Goal: Task Accomplishment & Management: Complete application form

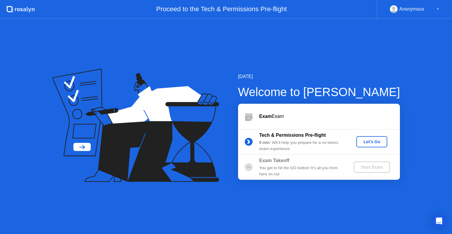
click at [373, 139] on div "Let's Go" at bounding box center [372, 141] width 26 height 5
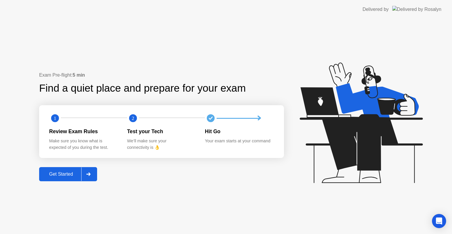
click at [66, 176] on div "Get Started" at bounding box center [61, 173] width 40 height 5
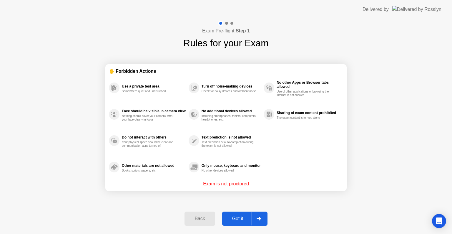
click at [246, 216] on div "Got it" at bounding box center [238, 218] width 28 height 5
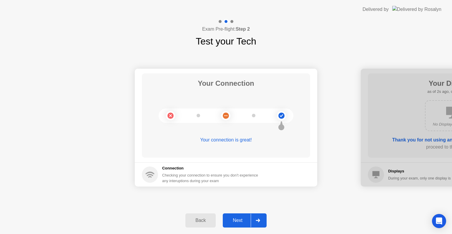
click at [240, 222] on div "Next" at bounding box center [238, 220] width 26 height 5
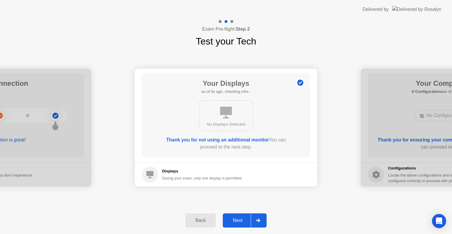
click at [240, 222] on div "Next" at bounding box center [238, 220] width 26 height 5
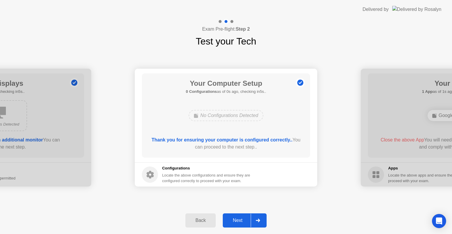
click at [240, 222] on div "Next" at bounding box center [238, 220] width 26 height 5
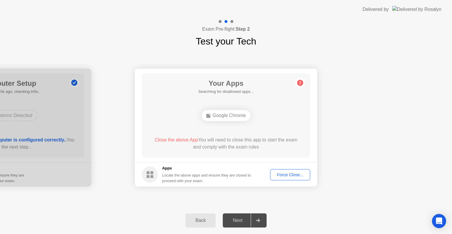
click at [240, 222] on div "Next" at bounding box center [238, 220] width 26 height 5
click at [282, 175] on div "Force Close..." at bounding box center [290, 174] width 36 height 5
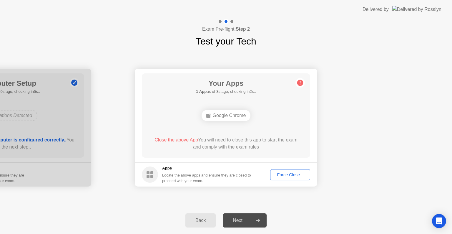
click at [287, 176] on div "Force Close..." at bounding box center [290, 174] width 36 height 5
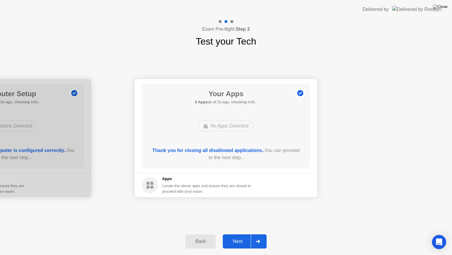
click at [243, 234] on div "Next" at bounding box center [238, 240] width 26 height 5
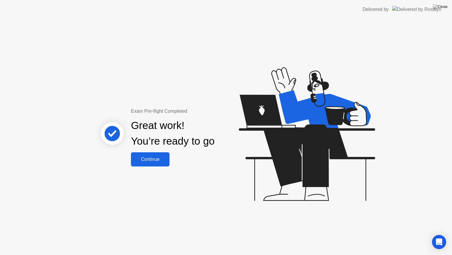
click at [168, 157] on div "Continue" at bounding box center [150, 158] width 35 height 5
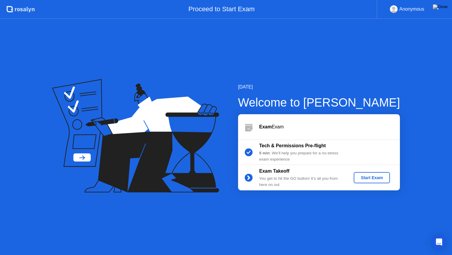
click at [376, 181] on button "Start Exam" at bounding box center [372, 177] width 36 height 11
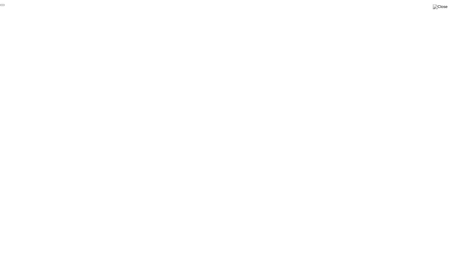
click div "End Proctoring Session"
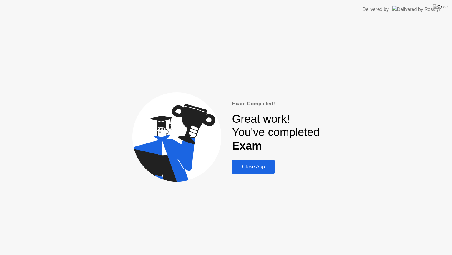
click at [267, 167] on div "Close App" at bounding box center [253, 166] width 39 height 6
